Goal: Information Seeking & Learning: Learn about a topic

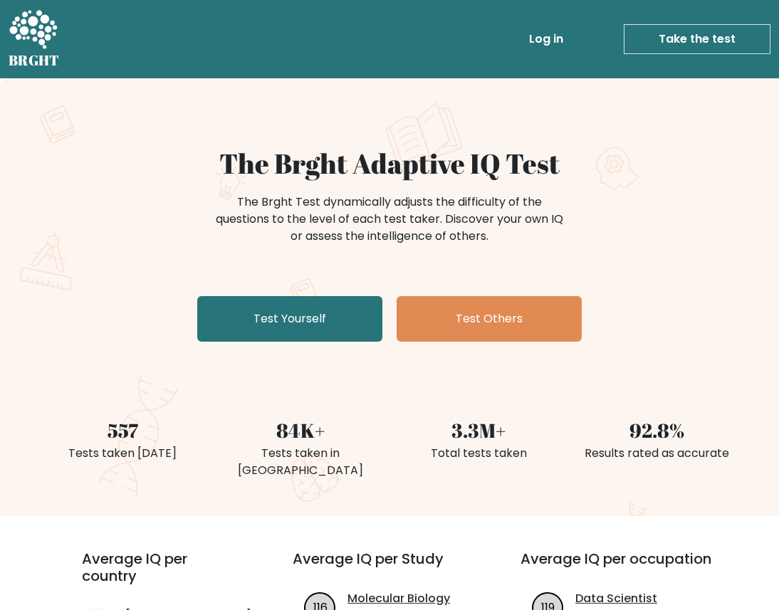
drag, startPoint x: 217, startPoint y: 147, endPoint x: 663, endPoint y: 239, distance: 456.0
click at [664, 239] on div "The Brght Adaptive IQ Test The Brght Test dynamically adjusts the difficulty of…" at bounding box center [389, 247] width 712 height 201
click at [663, 239] on div "The Brght Test dynamically adjusts the difficulty of the questions to the level…" at bounding box center [390, 226] width 570 height 71
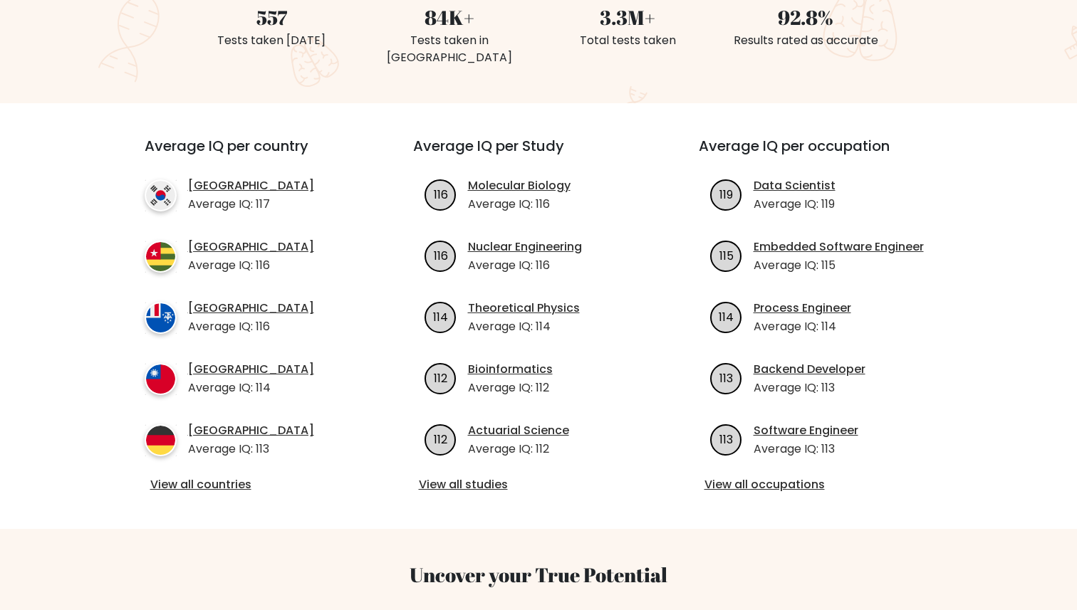
scroll to position [441, 0]
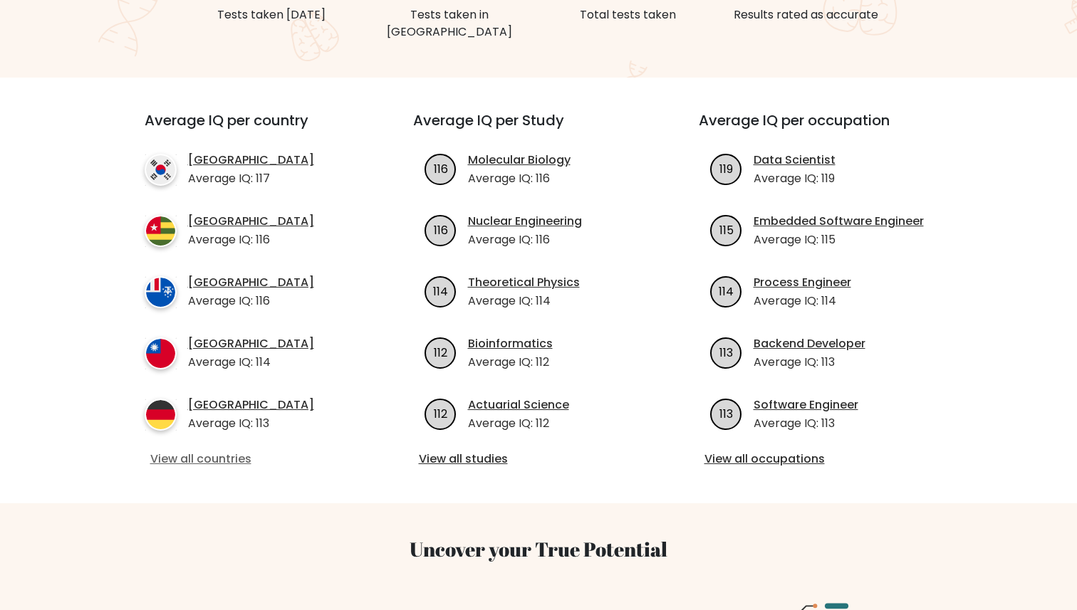
click at [175, 456] on link "View all countries" at bounding box center [253, 459] width 206 height 17
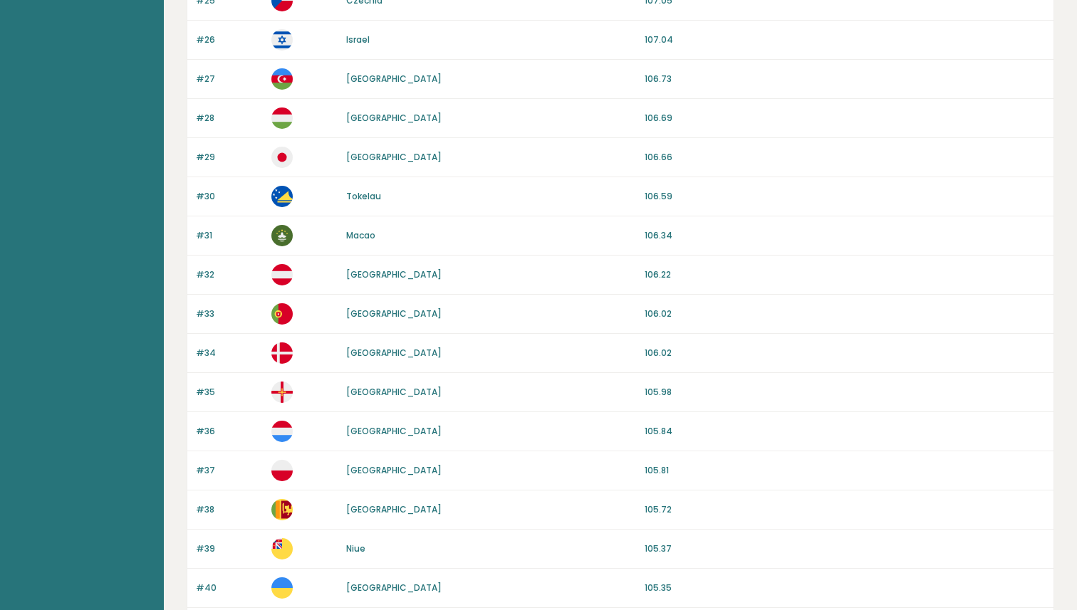
scroll to position [1240, 0]
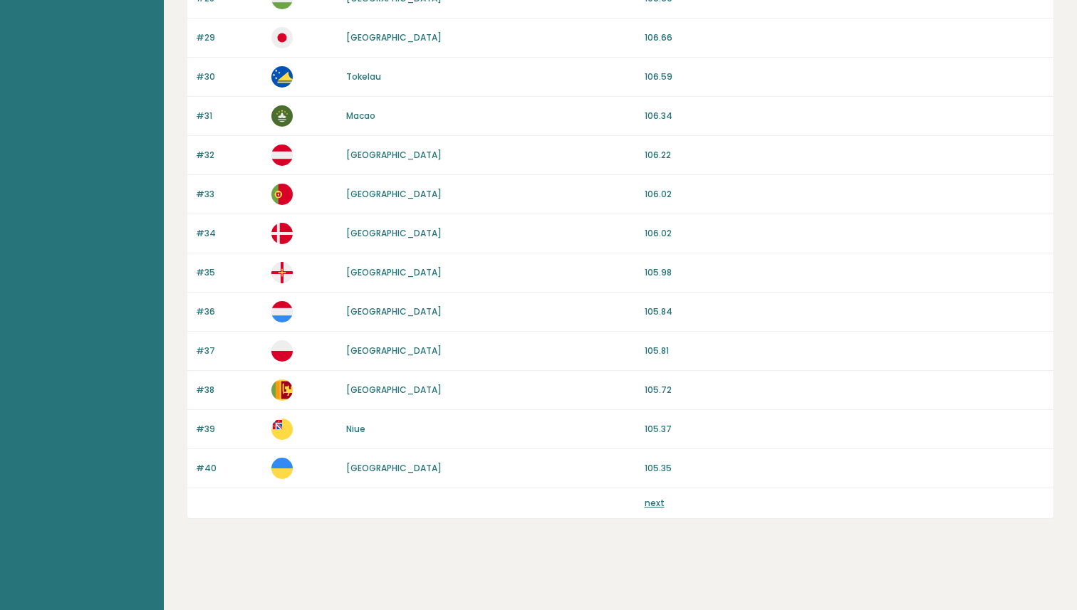
click at [654, 502] on link "next" at bounding box center [655, 503] width 20 height 12
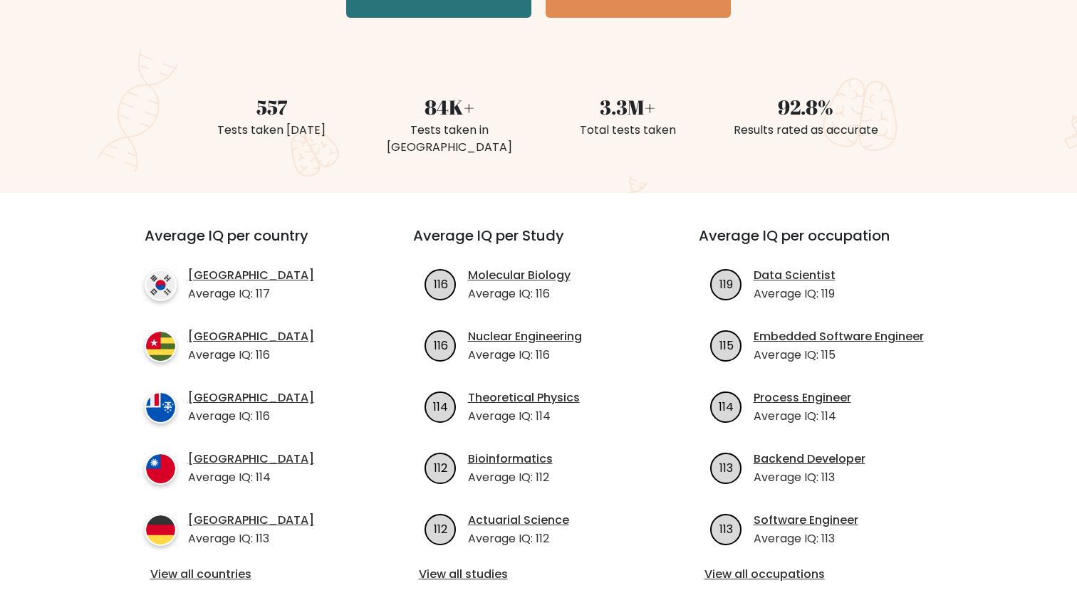
scroll to position [328, 0]
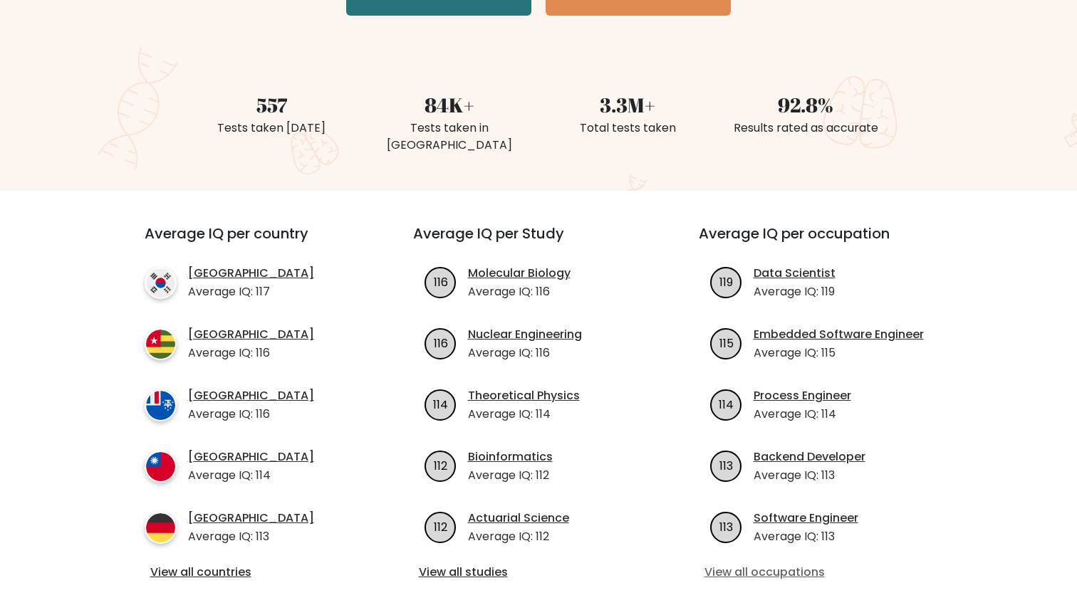
click at [791, 576] on link "View all occupations" at bounding box center [825, 572] width 240 height 17
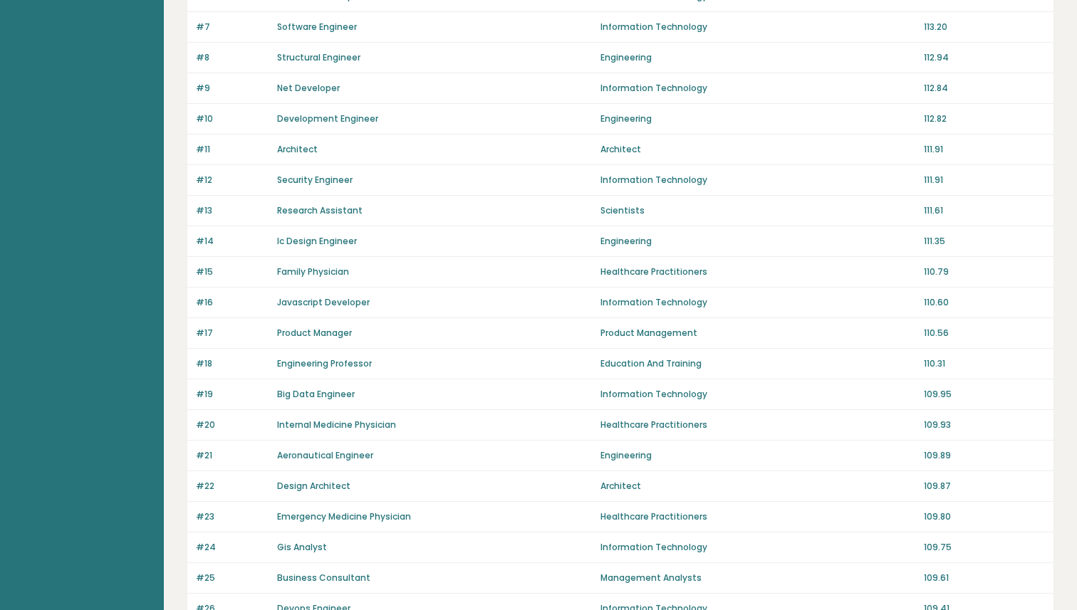
scroll to position [334, 0]
drag, startPoint x: 1011, startPoint y: 145, endPoint x: 971, endPoint y: 121, distance: 46.7
click at [971, 121] on div "Rank [DEMOGRAPHIC_DATA] Category Avg IQ #1 Data Scientist Information Technolog…" at bounding box center [621, 440] width 868 height 1284
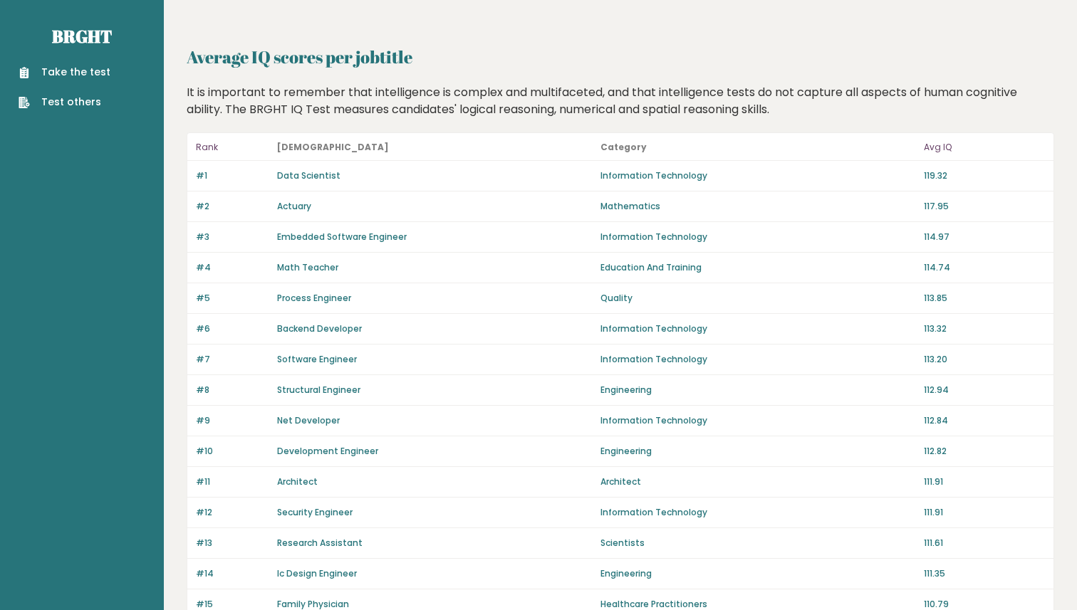
click at [841, 46] on h2 "Average IQ scores per jobtitle" at bounding box center [621, 57] width 868 height 26
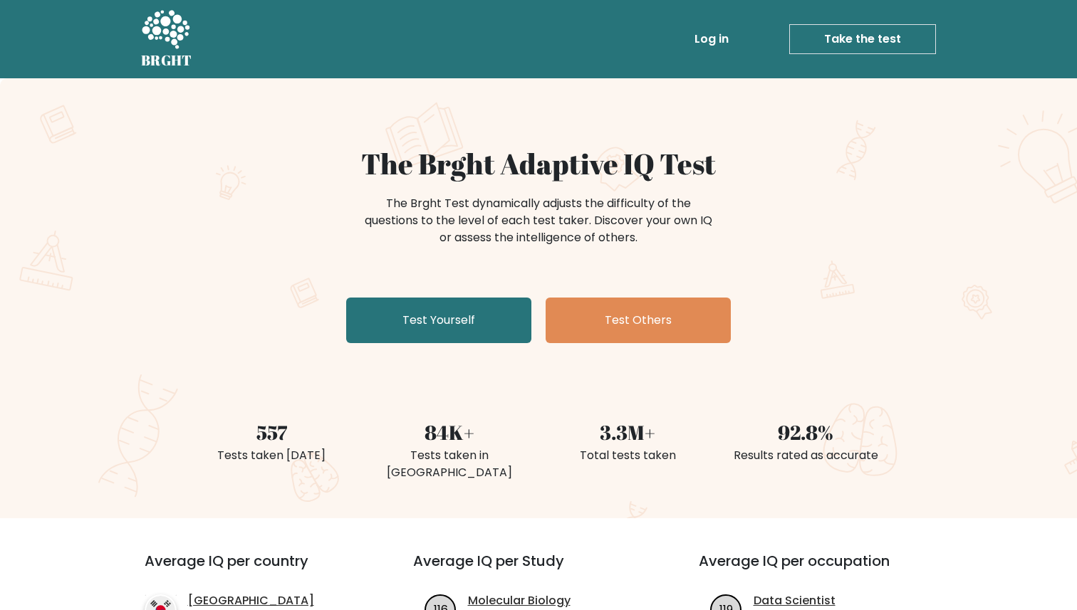
scroll to position [313, 0]
